Goal: Information Seeking & Learning: Compare options

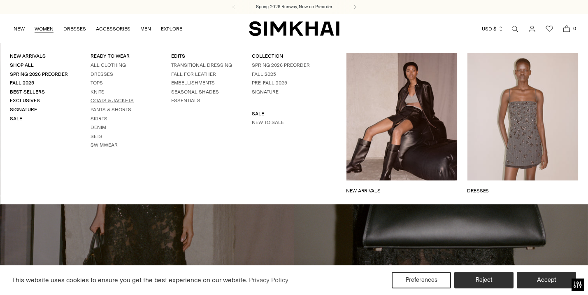
click at [122, 101] on link "Coats & Jackets" at bounding box center [112, 101] width 43 height 6
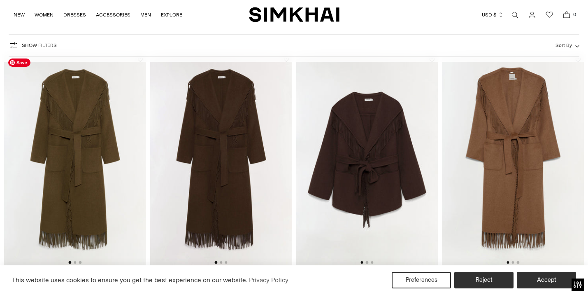
scroll to position [60, 0]
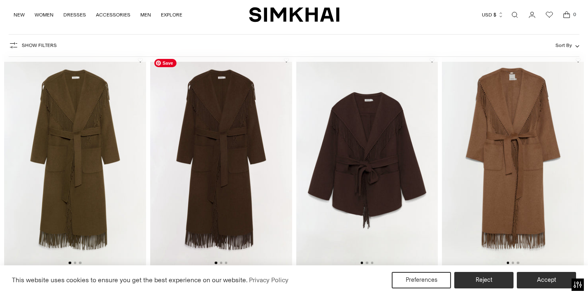
click at [236, 181] on img at bounding box center [221, 160] width 142 height 213
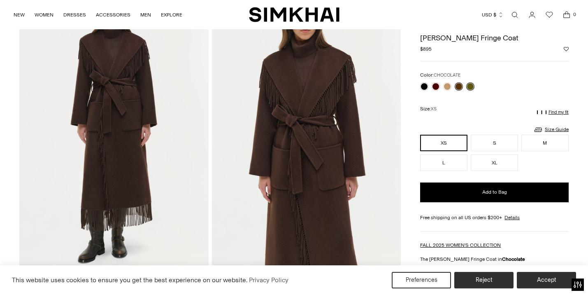
scroll to position [72, 0]
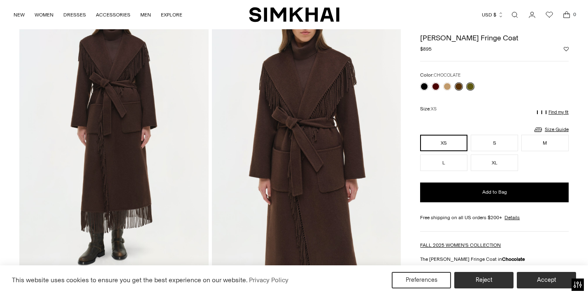
click at [472, 87] on link at bounding box center [470, 86] width 8 height 8
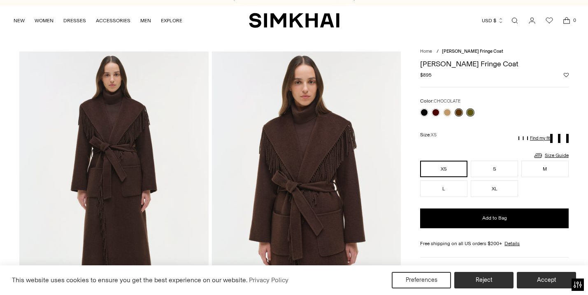
scroll to position [9, 0]
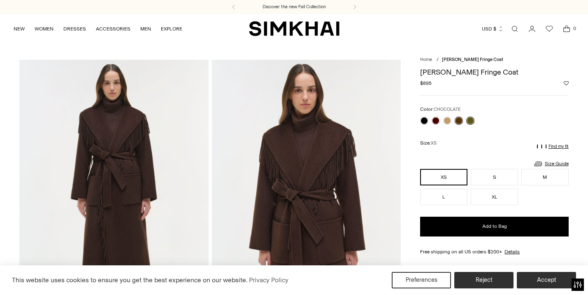
click at [472, 122] on link at bounding box center [470, 120] width 8 height 8
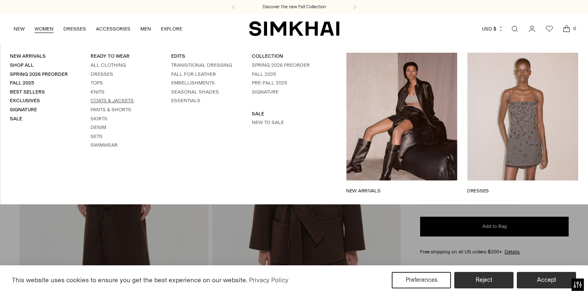
click at [117, 102] on link "Coats & Jackets" at bounding box center [112, 101] width 43 height 6
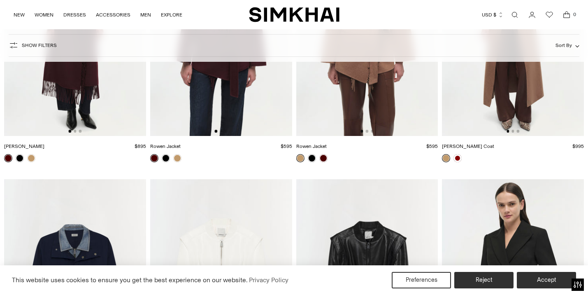
scroll to position [1465, 0]
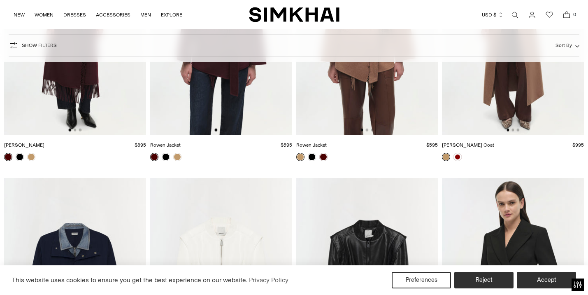
click at [85, 128] on img at bounding box center [75, 27] width 142 height 213
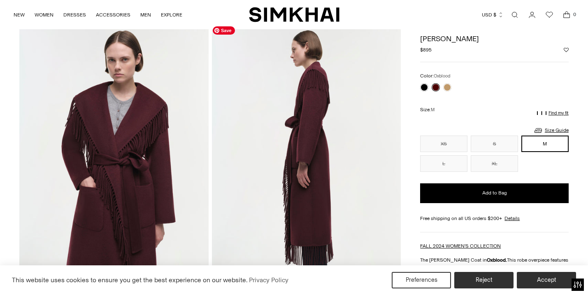
scroll to position [33, 0]
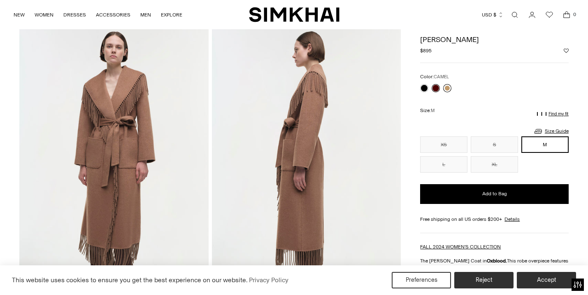
click at [446, 88] on link at bounding box center [447, 88] width 8 height 8
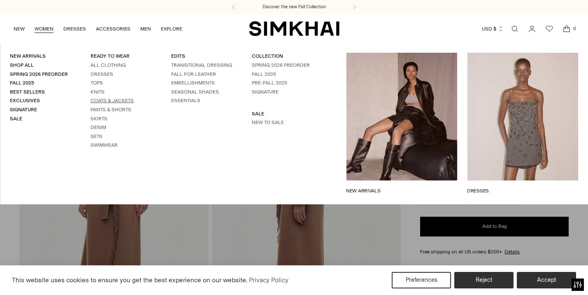
click at [106, 99] on link "Coats & Jackets" at bounding box center [112, 101] width 43 height 6
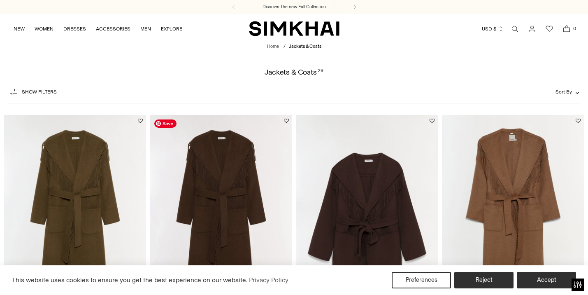
scroll to position [97, 0]
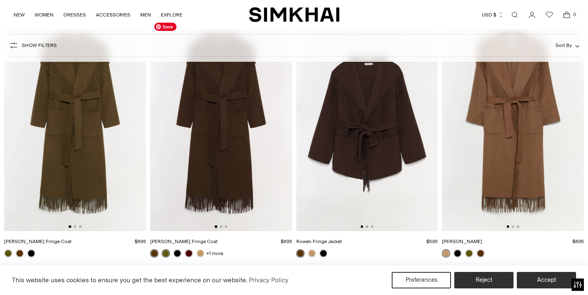
click at [228, 200] on img at bounding box center [221, 124] width 142 height 213
